Goal: Task Accomplishment & Management: Manage account settings

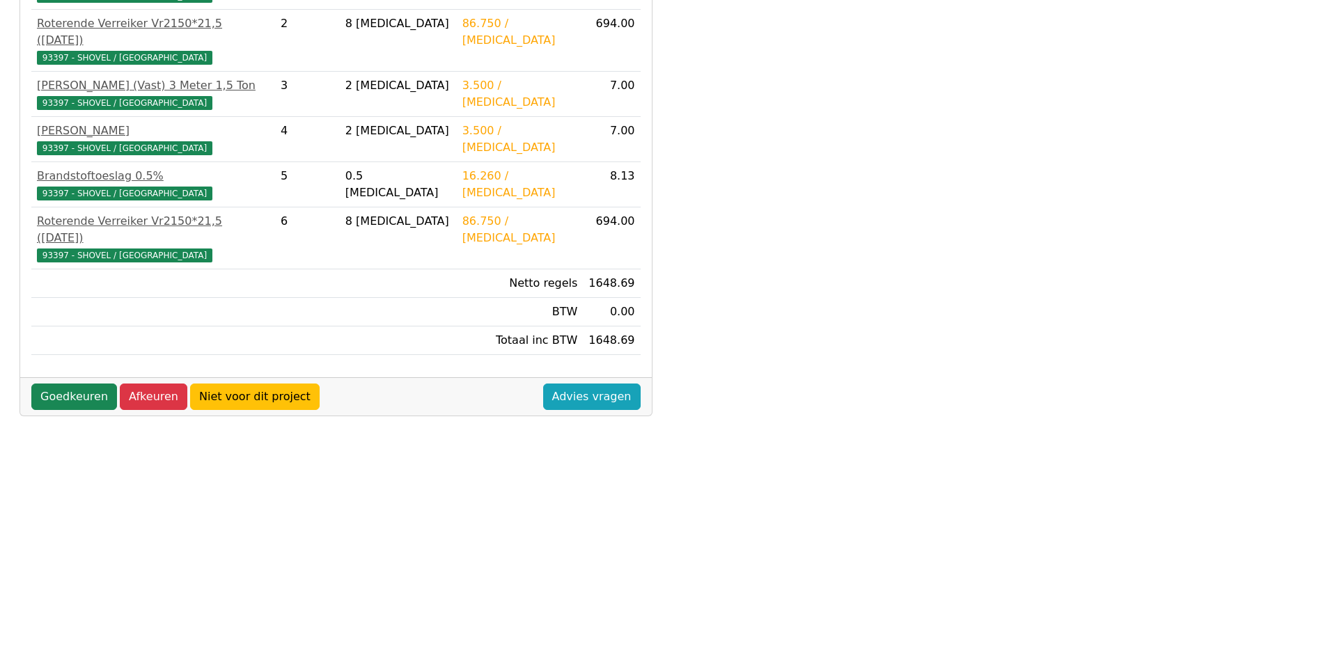
scroll to position [368, 0]
click at [78, 383] on link "Goedkeuren" at bounding box center [74, 396] width 86 height 26
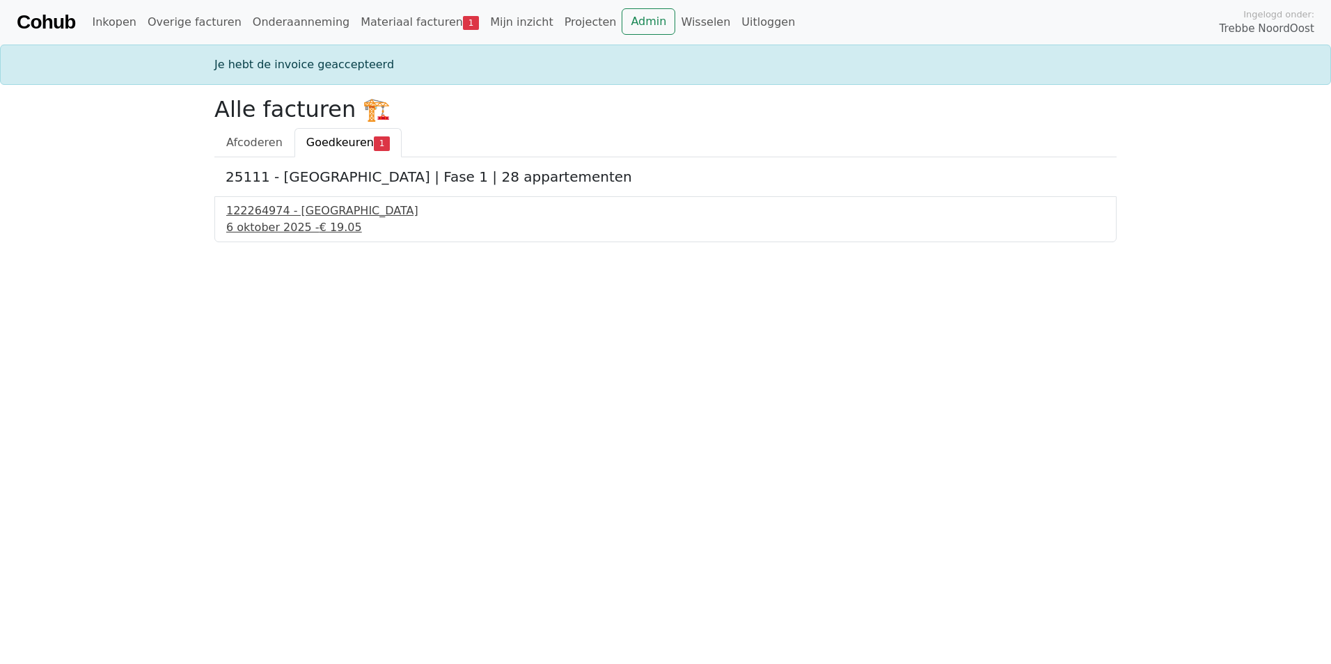
click at [310, 221] on div "[DATE] - € 19.05" at bounding box center [665, 227] width 879 height 17
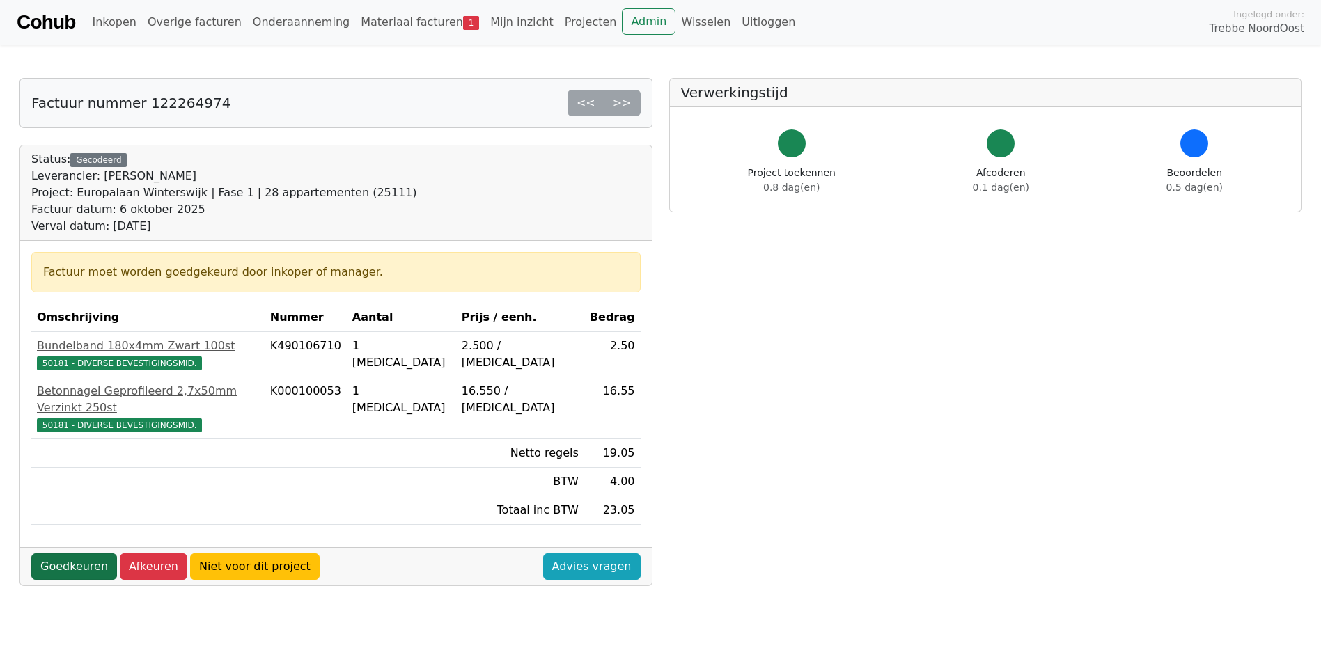
click at [77, 553] on link "Goedkeuren" at bounding box center [74, 566] width 86 height 26
